Goal: Information Seeking & Learning: Learn about a topic

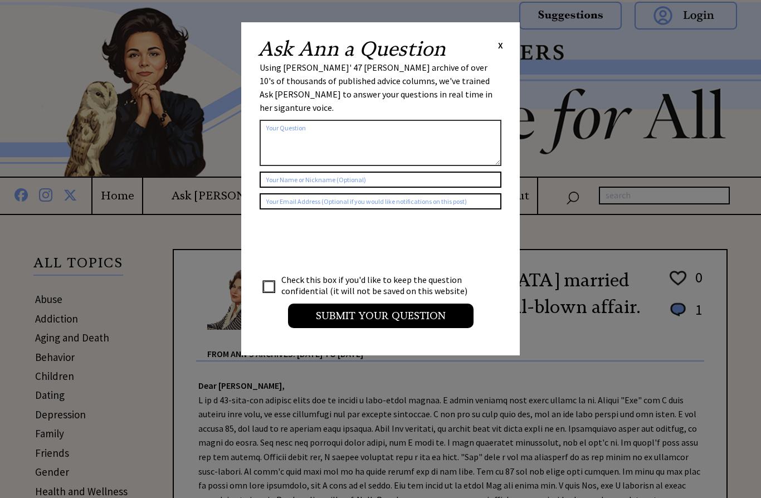
click at [503, 42] on div "Ask [PERSON_NAME] a Question X Using [PERSON_NAME]' 47 [PERSON_NAME] archive of…" at bounding box center [380, 188] width 279 height 333
click at [499, 46] on span "X" at bounding box center [500, 45] width 5 height 11
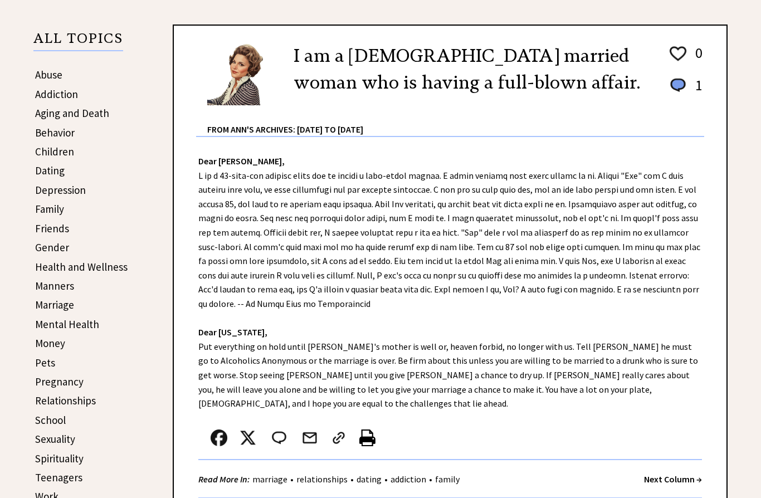
scroll to position [224, 0]
click at [45, 170] on link "Dating" at bounding box center [50, 170] width 30 height 13
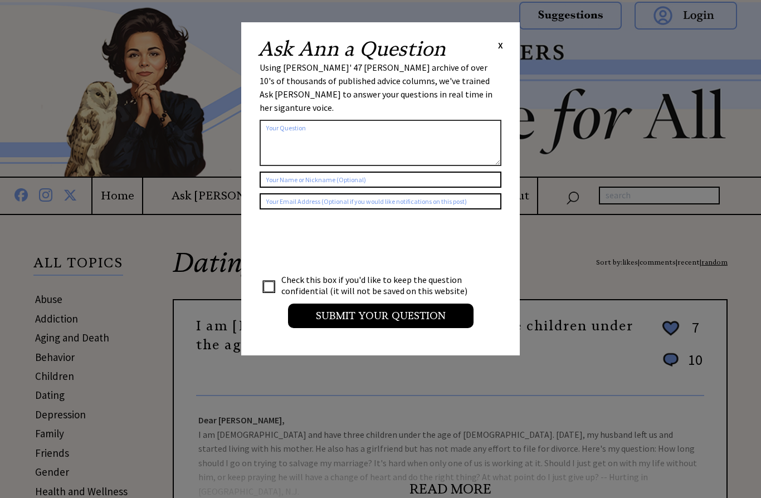
click at [501, 42] on span "X" at bounding box center [500, 45] width 5 height 11
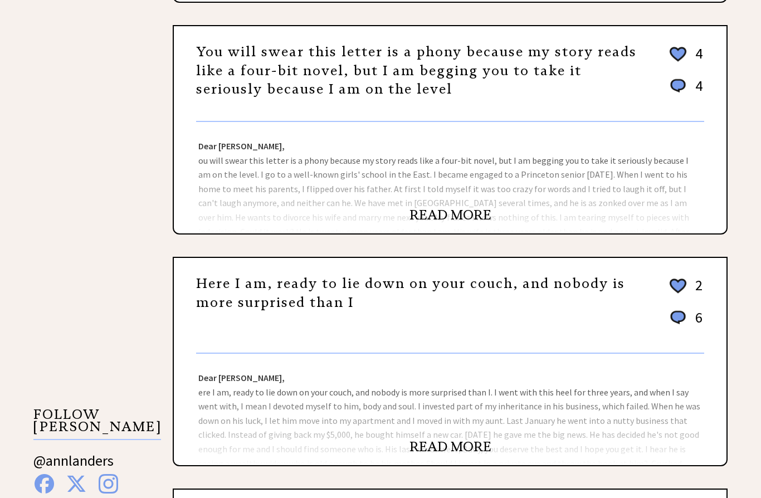
scroll to position [738, 0]
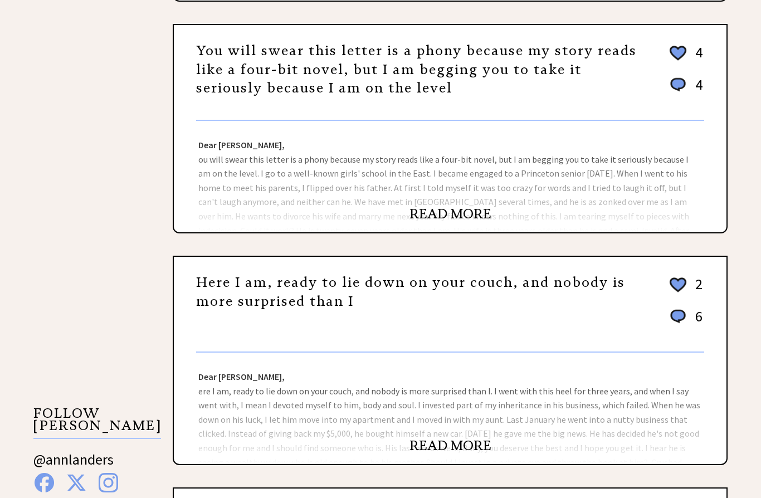
click at [440, 446] on link "READ MORE" at bounding box center [450, 446] width 82 height 17
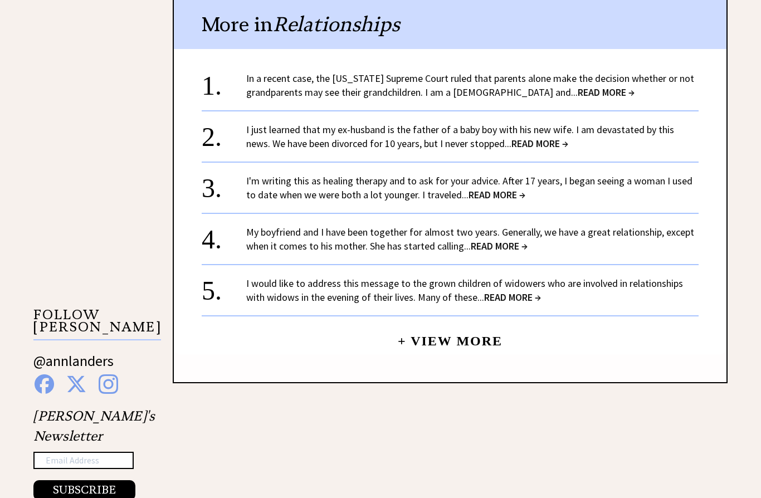
scroll to position [844, 0]
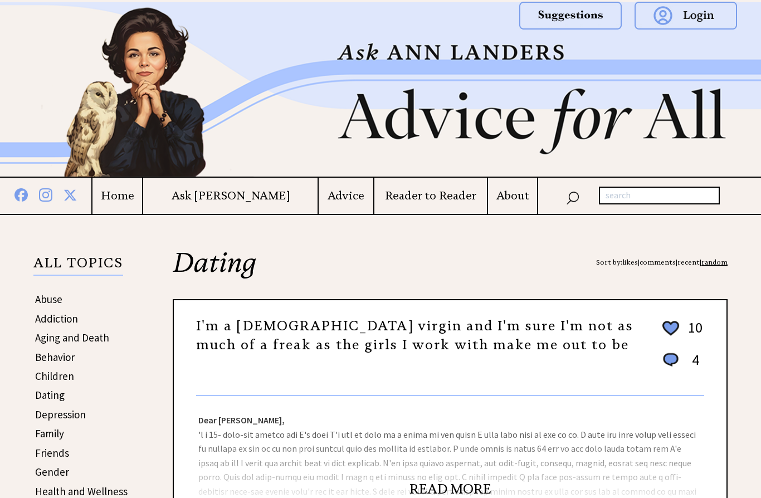
scroll to position [787, 0]
